Goal: Transaction & Acquisition: Purchase product/service

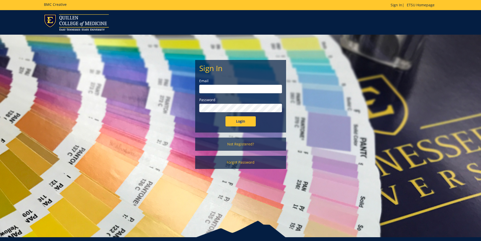
type input "petersmd@etsu.edu"
click at [243, 120] on input "Login" at bounding box center [240, 121] width 30 height 10
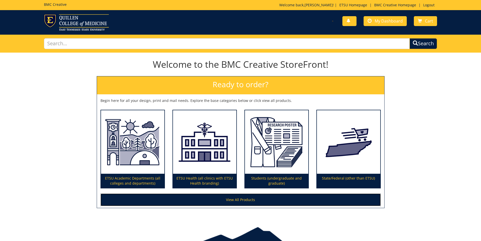
click at [251, 197] on link "View All Products" at bounding box center [240, 199] width 280 height 13
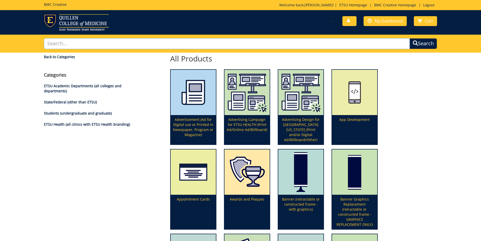
click at [63, 42] on input "text" at bounding box center [227, 43] width 366 height 11
type input "photograpic services"
click at [409, 38] on button "Search" at bounding box center [423, 43] width 28 height 11
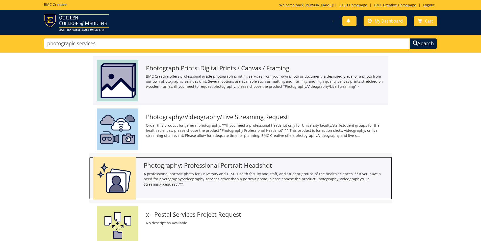
click at [201, 165] on h3 "Photography: Professional Portrait Headshot" at bounding box center [265, 165] width 245 height 7
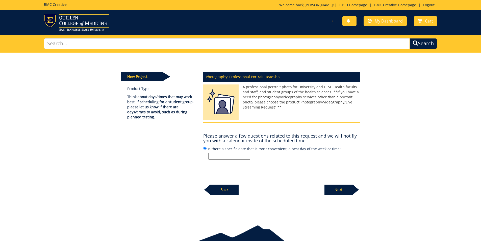
click at [220, 156] on input "Is there a specific date that is most convenient, a best day of the week or tim…" at bounding box center [229, 156] width 42 height 7
type input "yes"
click at [337, 188] on p "Next" at bounding box center [338, 189] width 28 height 10
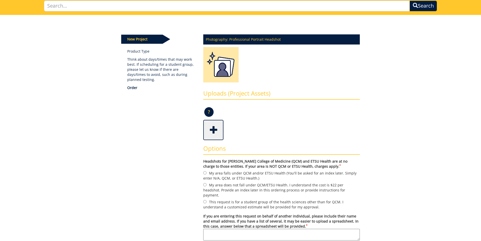
scroll to position [50, 0]
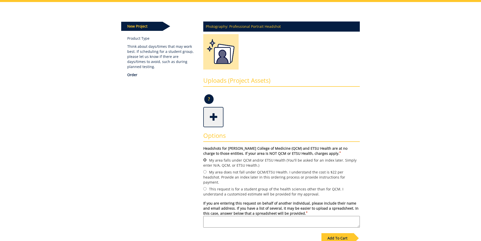
click at [205, 160] on input "My area falls under QCM and/or ETSU Health (You'll be asked for an index later.…" at bounding box center [204, 159] width 3 height 3
radio input "true"
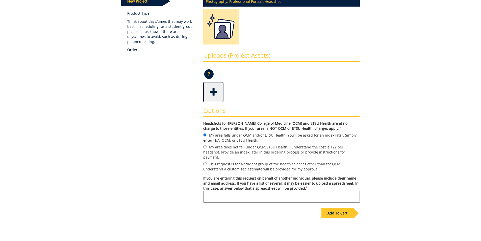
scroll to position [76, 0]
click at [208, 190] on textarea "If you are entering this request on behalf of another individual, please includ…" at bounding box center [281, 196] width 156 height 12
click at [300, 190] on textarea "Dawnna Burchett, Dawwna.Metcalfe@balladhealth.org;" at bounding box center [281, 196] width 156 height 12
type textarea "Dawnna Burchett, Dawwna.Metcalfe@balladhealth.org; or burchettd@etsu.edu"
click at [339, 207] on div "Add To Cart" at bounding box center [337, 212] width 32 height 10
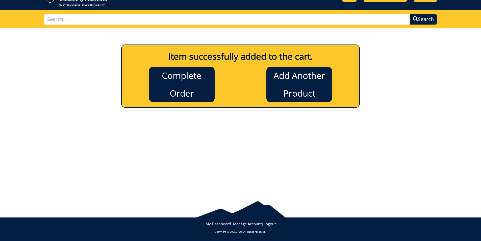
scroll to position [0, 0]
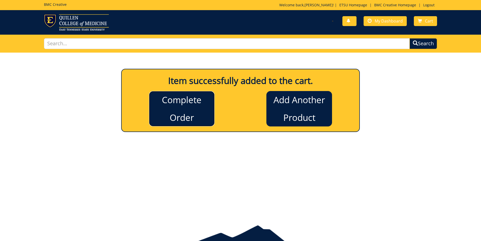
click at [177, 108] on link "Complete Order" at bounding box center [182, 108] width 66 height 35
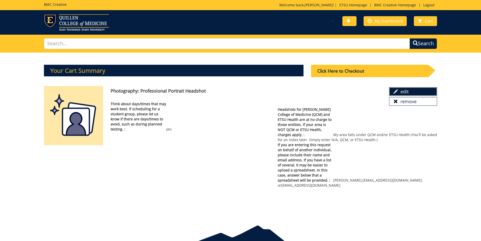
click at [401, 92] on link "edit" at bounding box center [413, 91] width 48 height 9
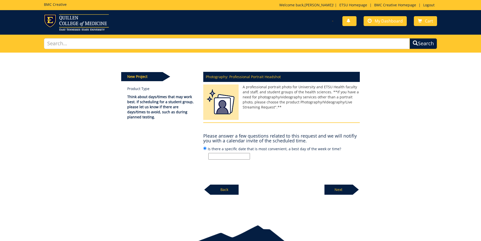
click at [221, 157] on input "Is there a specific date that is most convenient, a best day of the week or tim…" at bounding box center [229, 156] width 42 height 7
click at [213, 155] on input "Is there a specific date that is most convenient, a best day of the week or tim…" at bounding box center [229, 156] width 42 height 7
type input "9/3 or 9/4 before 1:00, 9/11 1-2, 9/25 before 12"
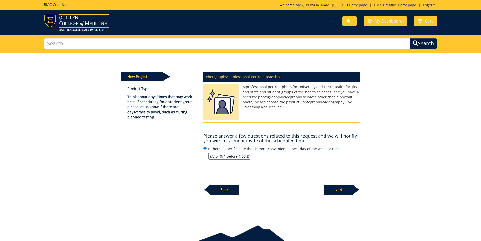
click at [340, 190] on p "Next" at bounding box center [338, 189] width 28 height 10
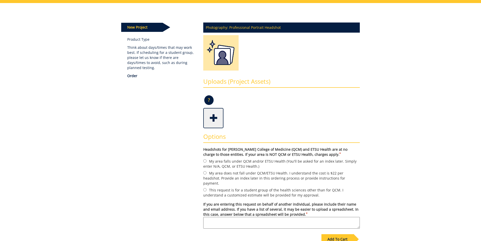
scroll to position [50, 0]
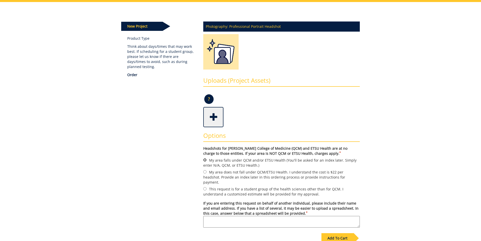
click at [205, 158] on input "My area falls under QCM and/or ETSU Health (You'll be asked for an index later.…" at bounding box center [204, 159] width 3 height 3
radio input "true"
click at [214, 216] on textarea "If you are entering this request on behalf of another individual, please includ…" at bounding box center [281, 222] width 156 height 12
type textarea "Dr. Dawnna Burchett - burchettd@etsu.edu or Dawnna.Metcalfe@balladhealth.org"
click at [335, 233] on div "Add To Cart" at bounding box center [337, 238] width 32 height 10
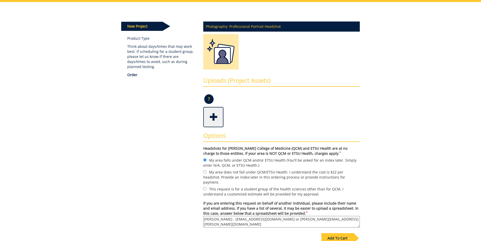
scroll to position [24, 0]
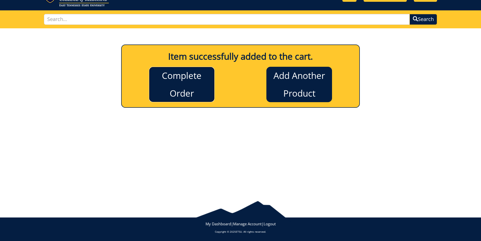
click at [180, 86] on link "Complete Order" at bounding box center [182, 84] width 66 height 35
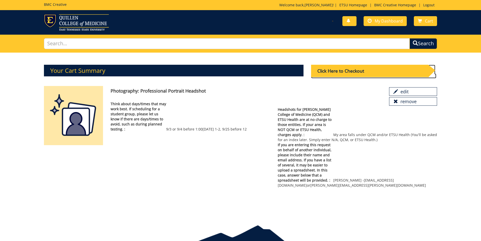
click at [338, 70] on div "Click Here to Checkout" at bounding box center [369, 71] width 117 height 12
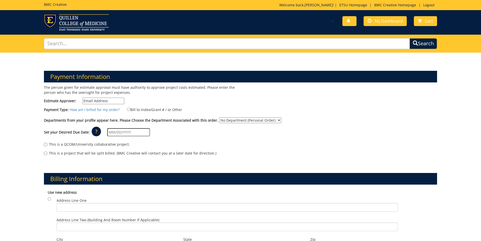
click at [111, 102] on input "Estimate Approver:" at bounding box center [104, 100] width 42 height 7
type input "[EMAIL_ADDRESS][DOMAIN_NAME]"
type input "PO Box 70657"
type input "Johnson City"
type input "37614"
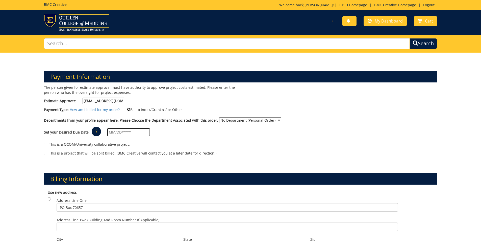
click at [127, 109] on input "Bill to Index/Grant # / or Other" at bounding box center [128, 109] width 3 height 3
radio input "true"
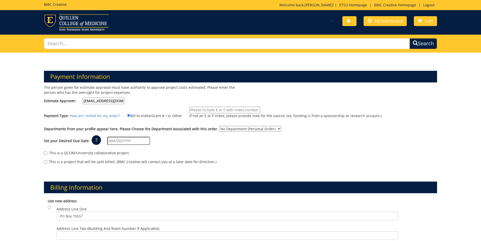
drag, startPoint x: 188, startPoint y: 110, endPoint x: 232, endPoint y: 110, distance: 44.4
click at [232, 110] on input "If not an E or F index, please provide note for the source. (ex. funding is fro…" at bounding box center [224, 110] width 71 height 7
click at [254, 110] on input "If not an E or F index, please provide note for the source. (ex. funding is fro…" at bounding box center [224, 110] width 71 height 7
click at [248, 109] on input "40-71100-100000-100-74490-200-" at bounding box center [224, 110] width 71 height 7
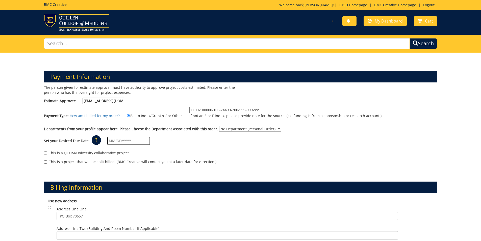
type input "40-71100-100000-100-74490-200-999-999-999"
click at [305, 124] on div "The person given for estimate approval must have authority to approve project c…" at bounding box center [240, 127] width 401 height 84
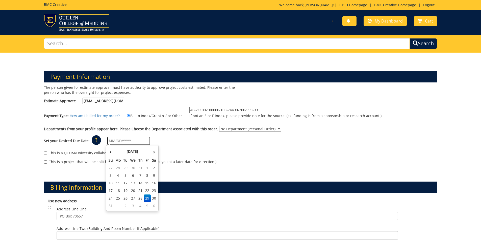
click at [107, 140] on input "text" at bounding box center [128, 141] width 43 height 8
type input "9/25/25"
click at [233, 159] on div "This is a project that will be split billed. (BMC Creative will contact you at …" at bounding box center [240, 163] width 393 height 8
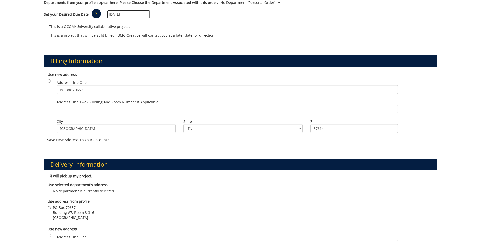
scroll to position [151, 0]
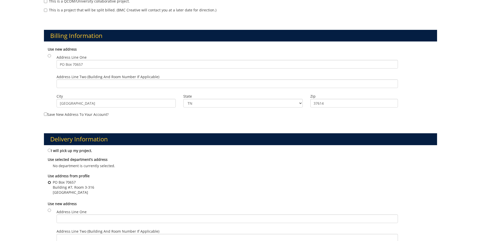
click at [48, 183] on input "PO Box 70657 Building #7, Room 3-316 JOHNSON CITY , TN 37614" at bounding box center [49, 181] width 3 height 3
radio input "true"
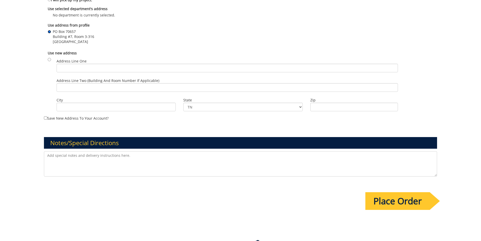
scroll to position [303, 0]
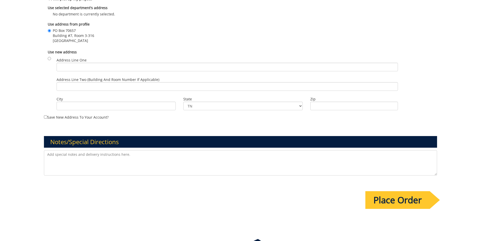
click at [81, 153] on textarea at bounding box center [240, 162] width 393 height 25
type textarea "Please let me know when Dr. Burchett can come to have a professional headshot t…"
click at [392, 197] on input "Place Order" at bounding box center [397, 200] width 64 height 18
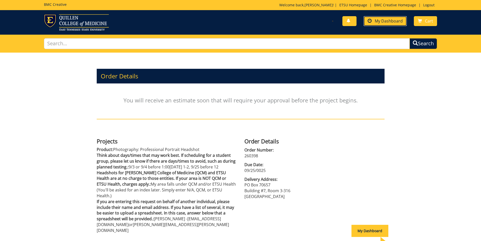
click at [384, 21] on span "My Dashboard" at bounding box center [389, 21] width 28 height 6
